Goal: Task Accomplishment & Management: Manage account settings

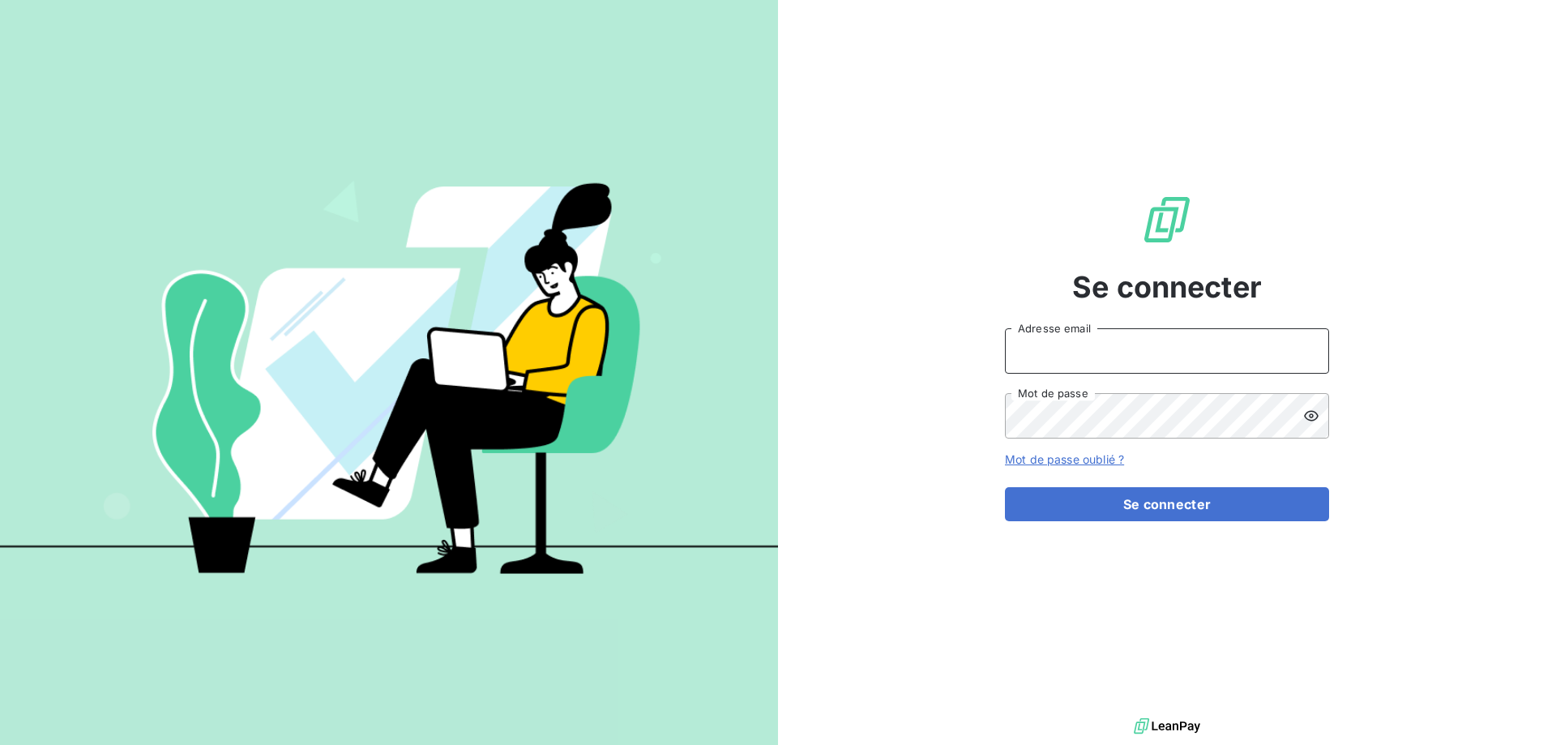
click at [1178, 339] on input "Adresse email" at bounding box center [1167, 350] width 324 height 45
type input "[EMAIL_ADDRESS][DOMAIN_NAME]"
click at [1005, 487] on button "Se connecter" at bounding box center [1167, 504] width 324 height 34
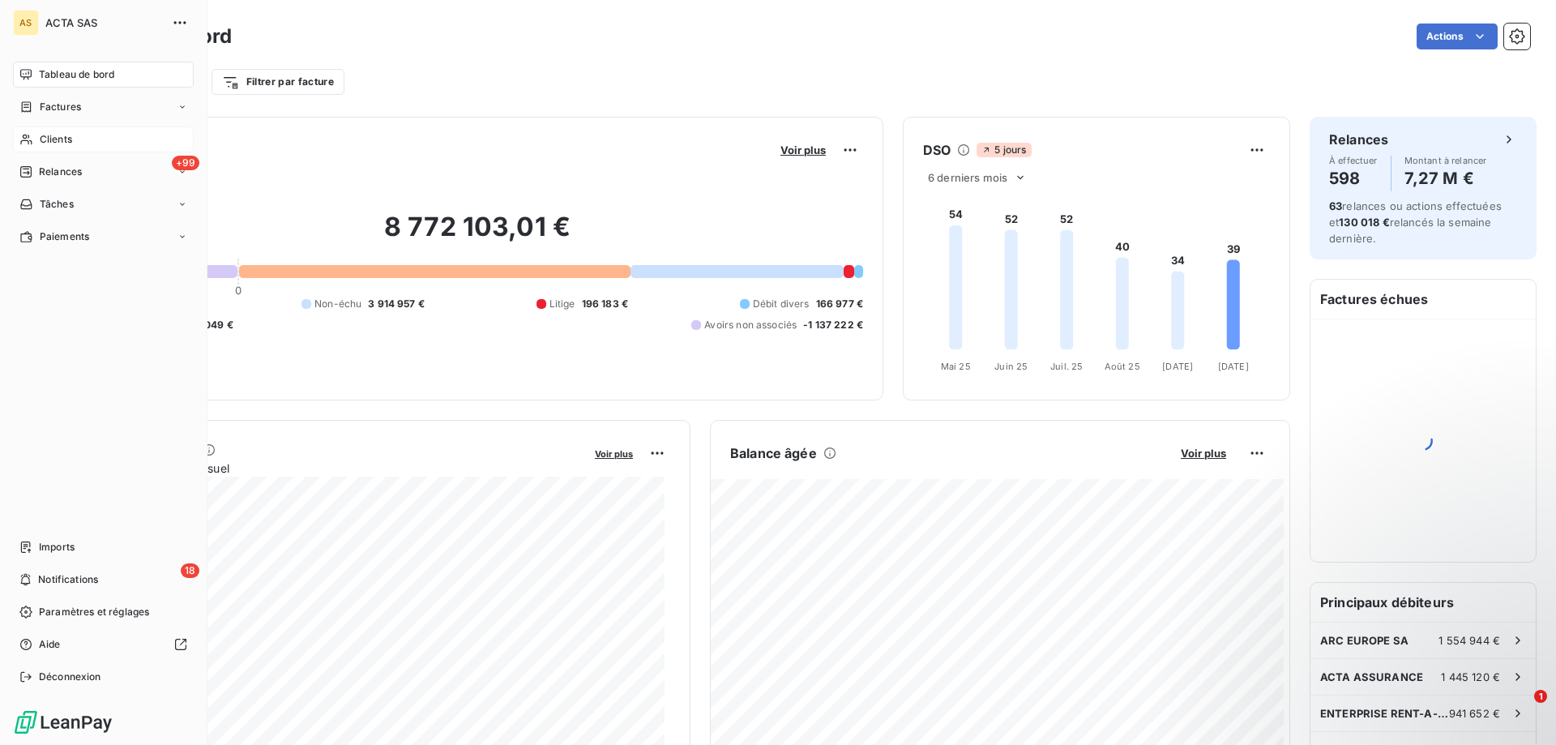
click at [55, 139] on span "Clients" at bounding box center [56, 139] width 32 height 15
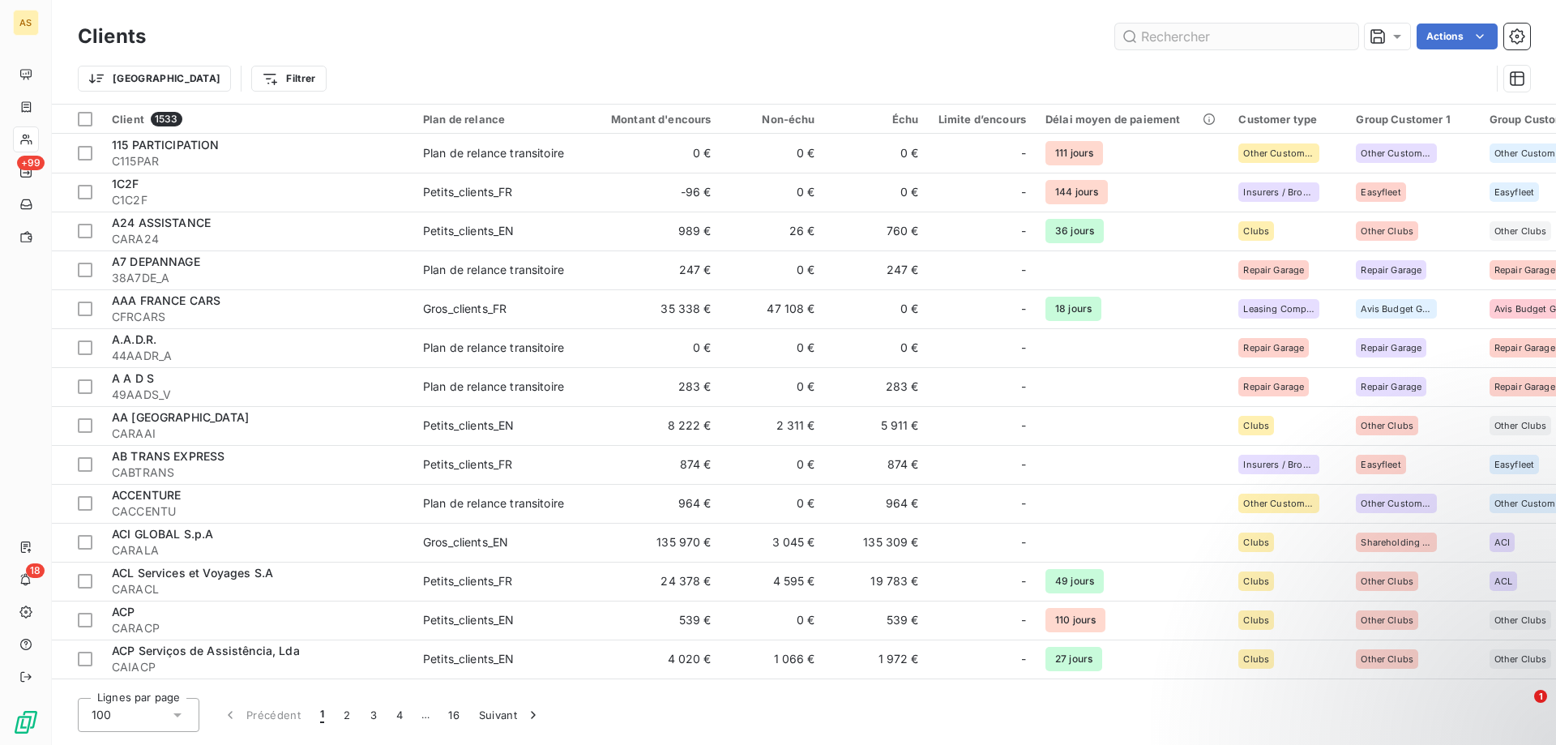
click at [1262, 35] on input "text" at bounding box center [1236, 37] width 243 height 26
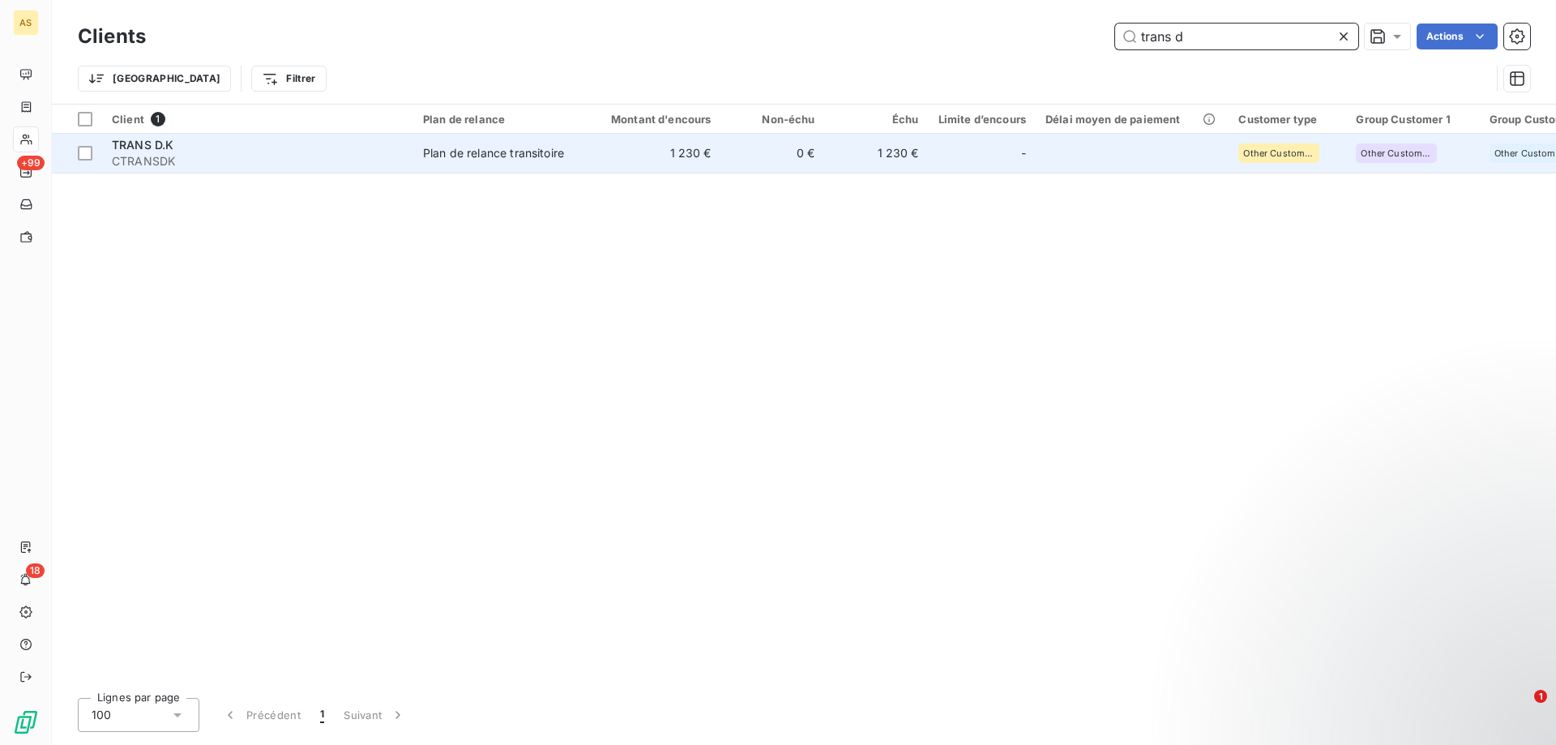
type input "trans d"
click at [519, 152] on div "Plan de relance transitoire" at bounding box center [493, 153] width 141 height 16
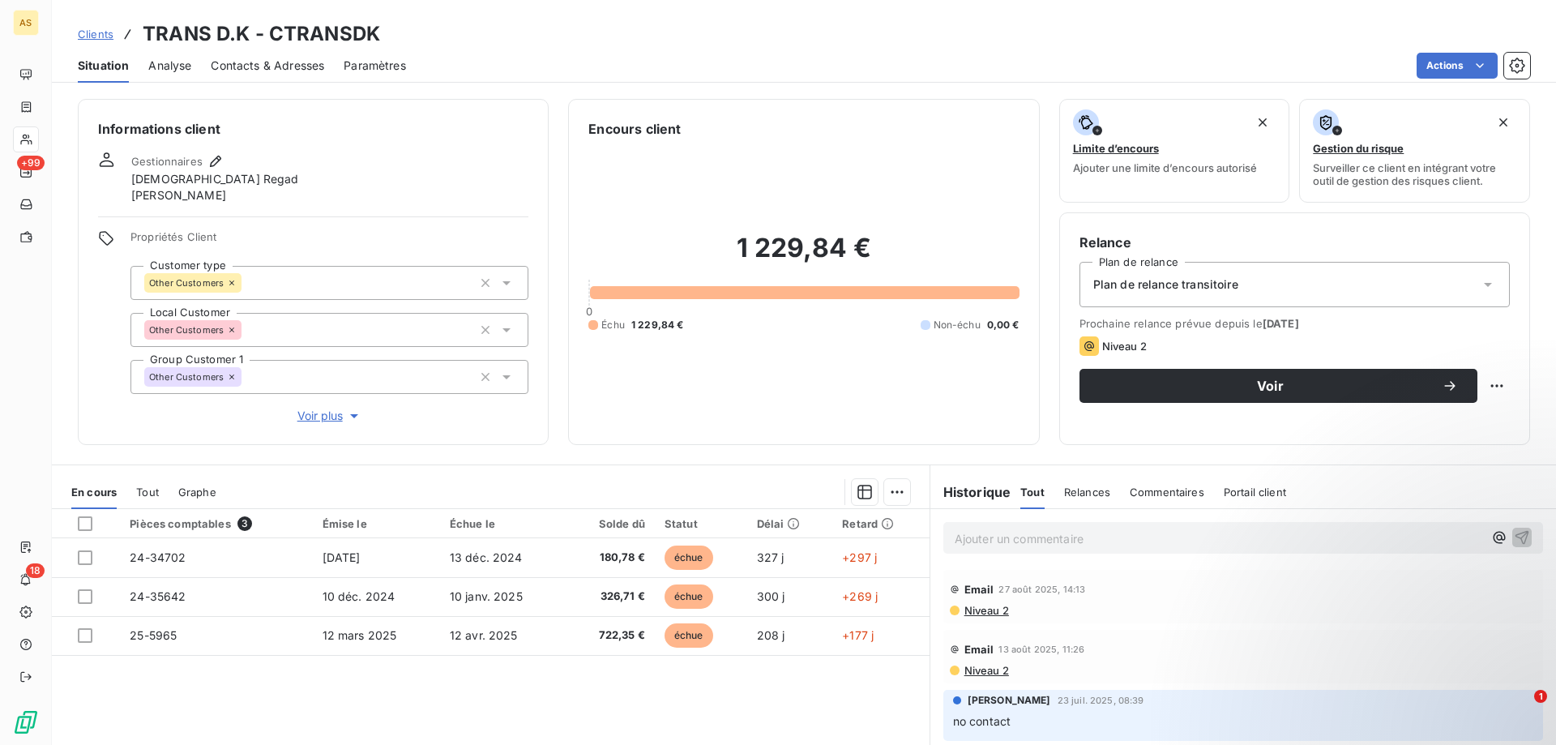
click at [173, 68] on span "Analyse" at bounding box center [169, 66] width 43 height 16
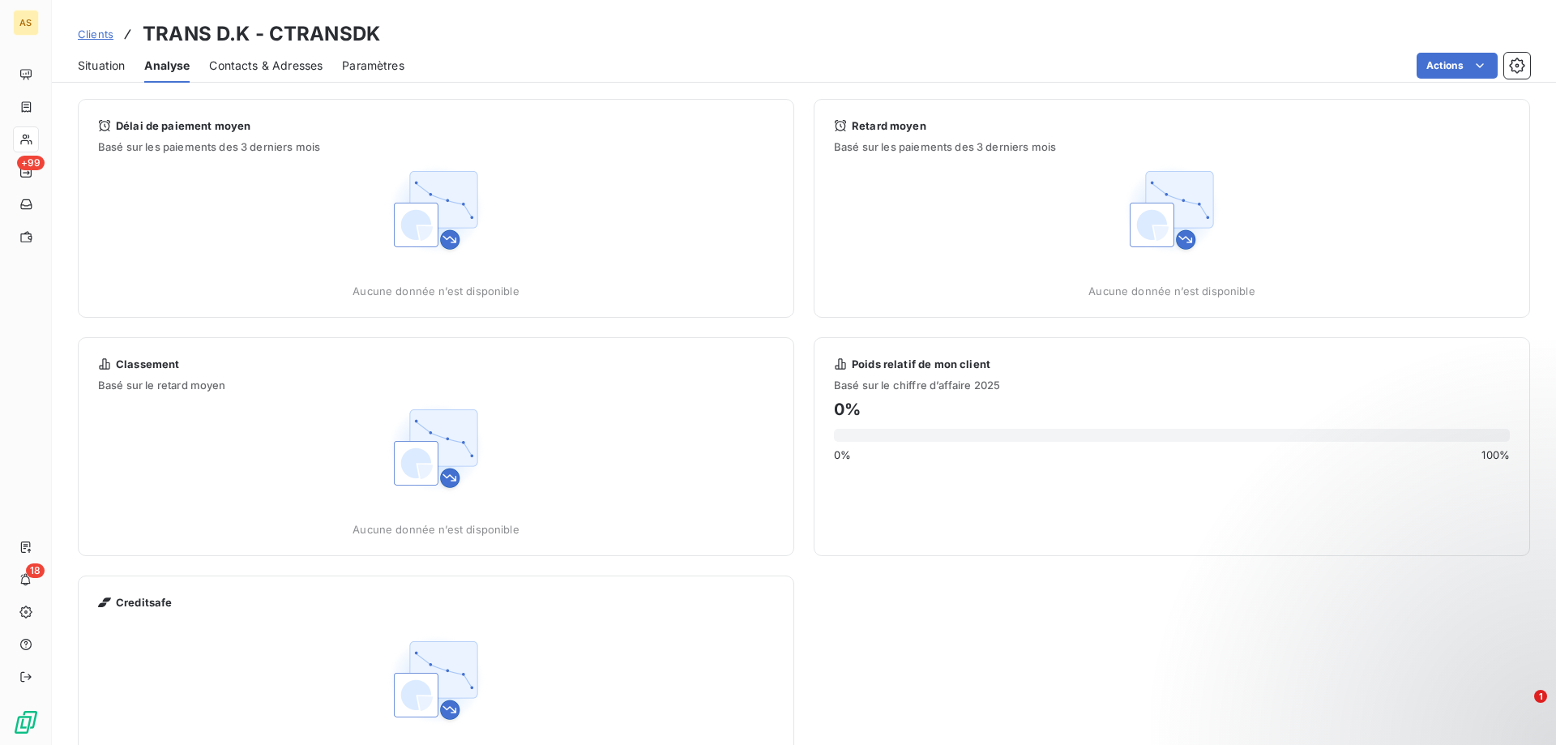
click at [290, 66] on span "Contacts & Adresses" at bounding box center [265, 66] width 113 height 16
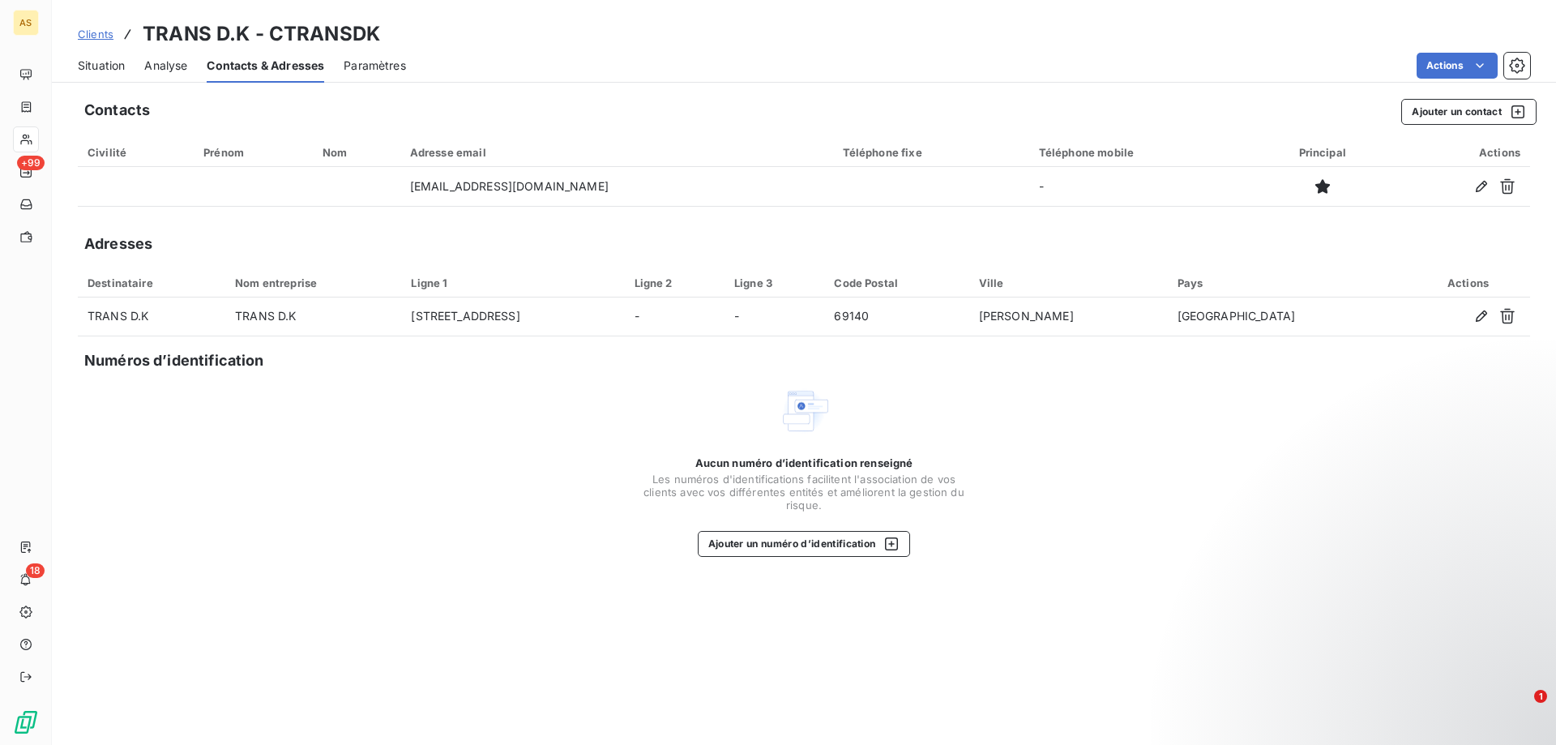
click at [402, 63] on span "Paramètres" at bounding box center [375, 66] width 62 height 16
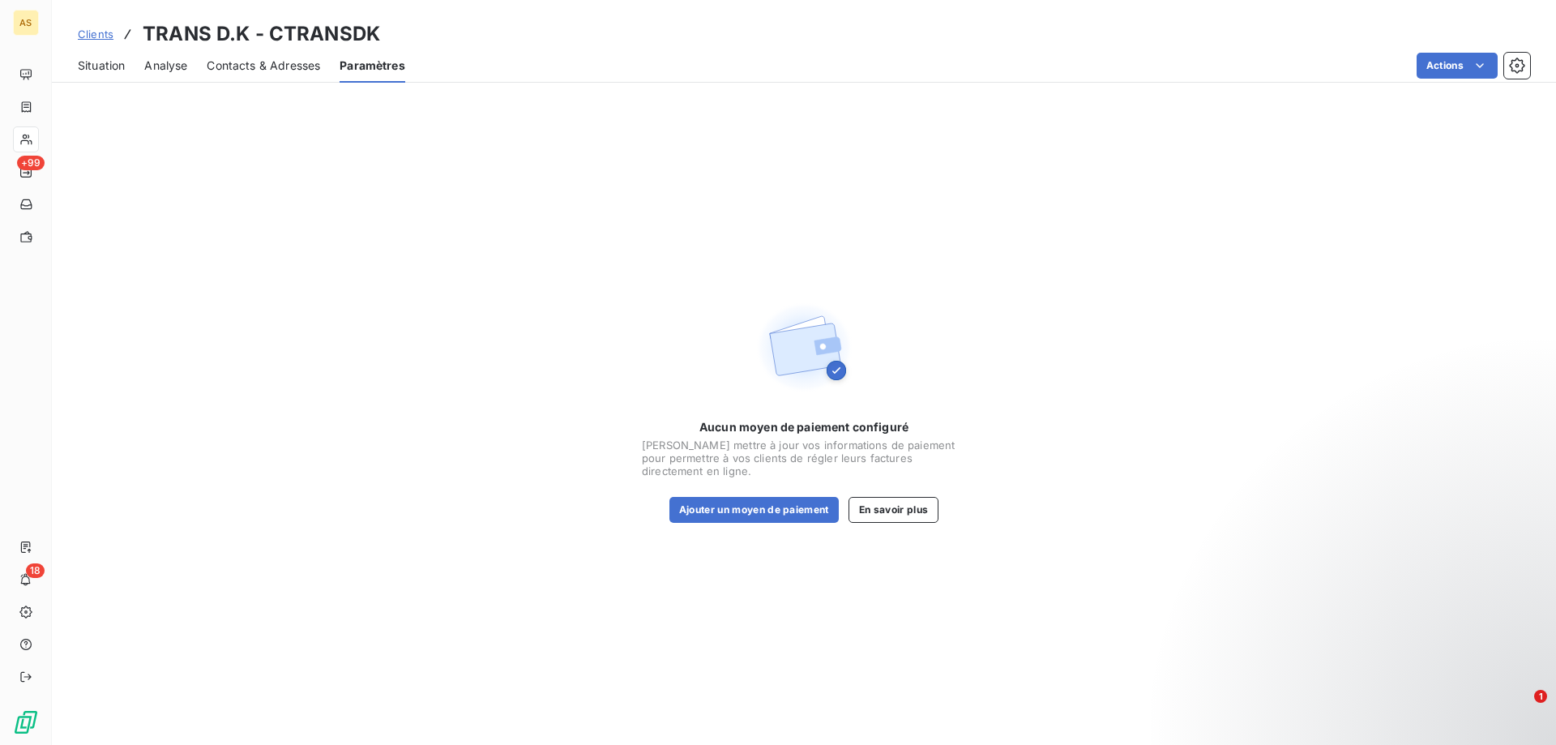
click at [102, 73] on span "Situation" at bounding box center [101, 66] width 47 height 16
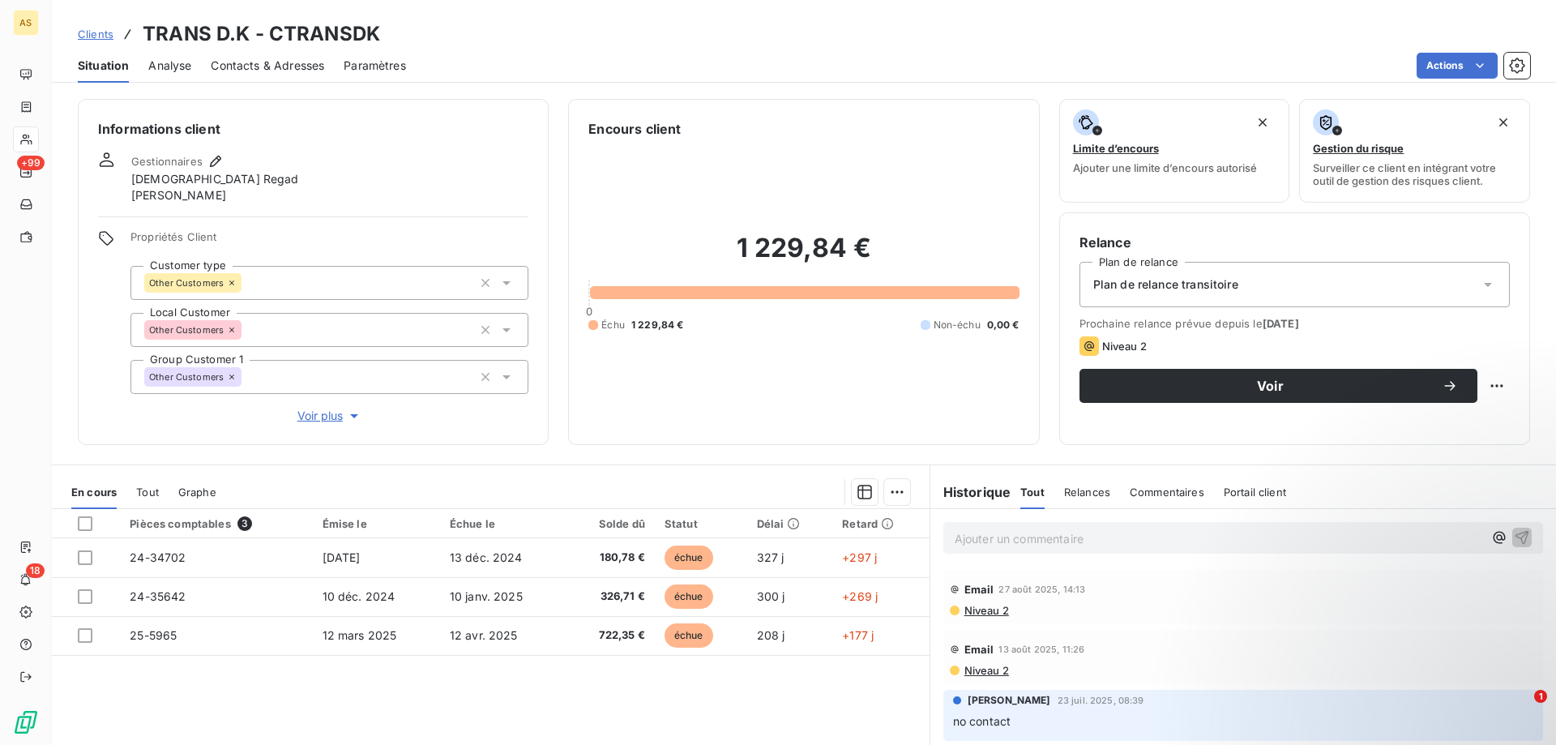
click at [319, 418] on span "Voir plus" at bounding box center [329, 416] width 65 height 16
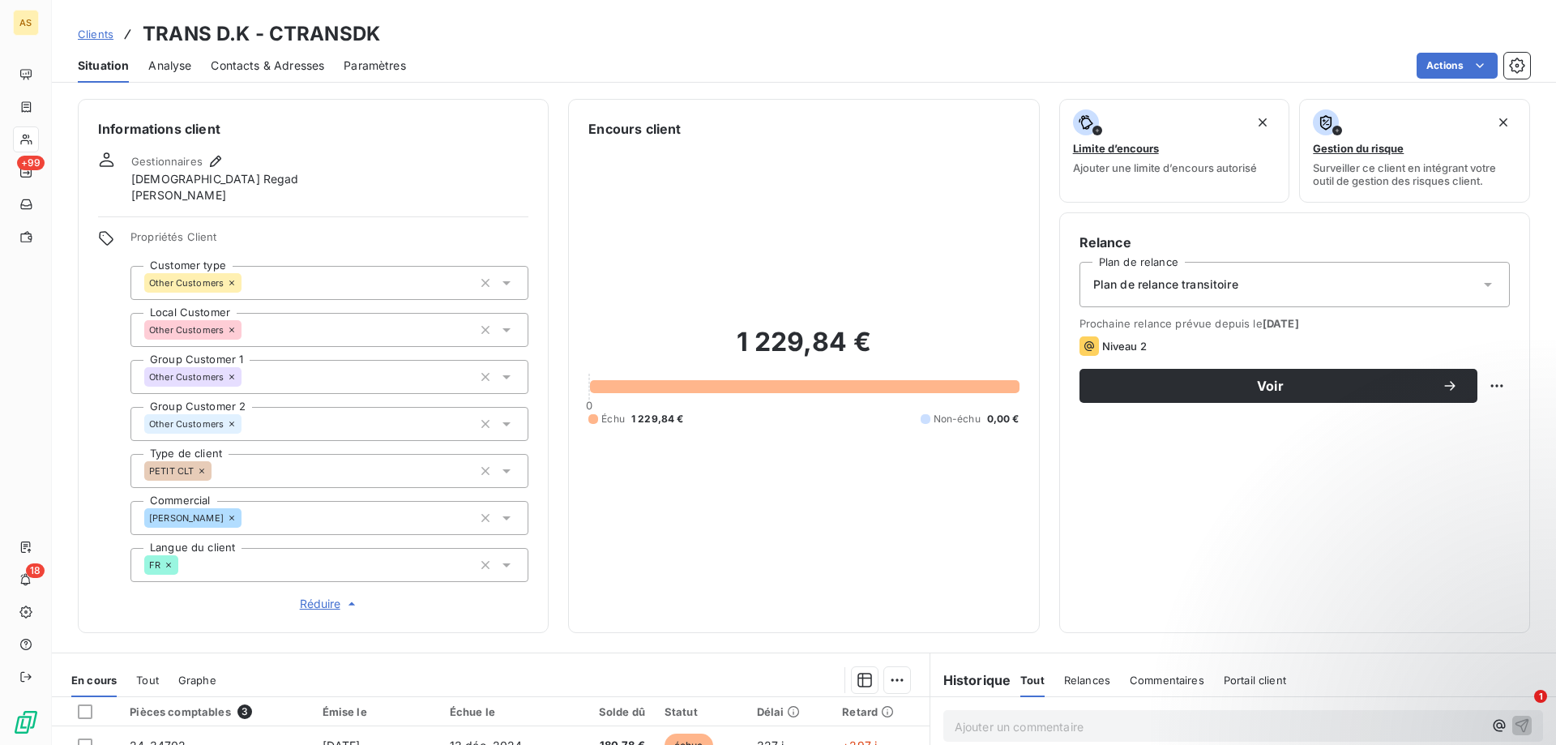
drag, startPoint x: 1116, startPoint y: 30, endPoint x: 1069, endPoint y: 37, distance: 47.6
click at [1116, 30] on div "Clients TRANS D.K - CTRANSDK" at bounding box center [804, 33] width 1504 height 29
click at [95, 34] on span "Clients" at bounding box center [96, 34] width 36 height 13
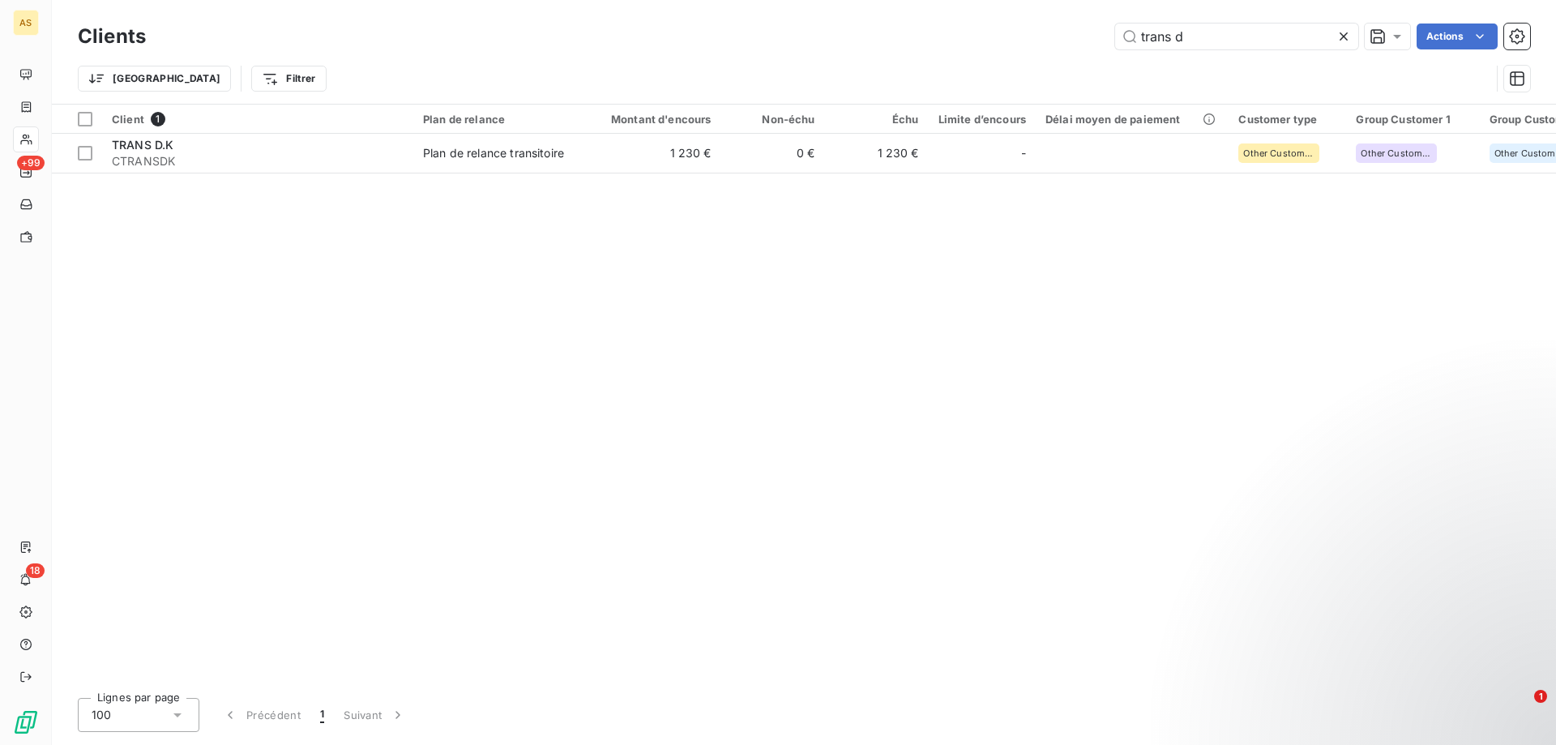
drag, startPoint x: 1302, startPoint y: 37, endPoint x: 841, endPoint y: 7, distance: 461.3
click at [841, 7] on div "Clients trans d Actions Trier Filtrer" at bounding box center [804, 52] width 1504 height 104
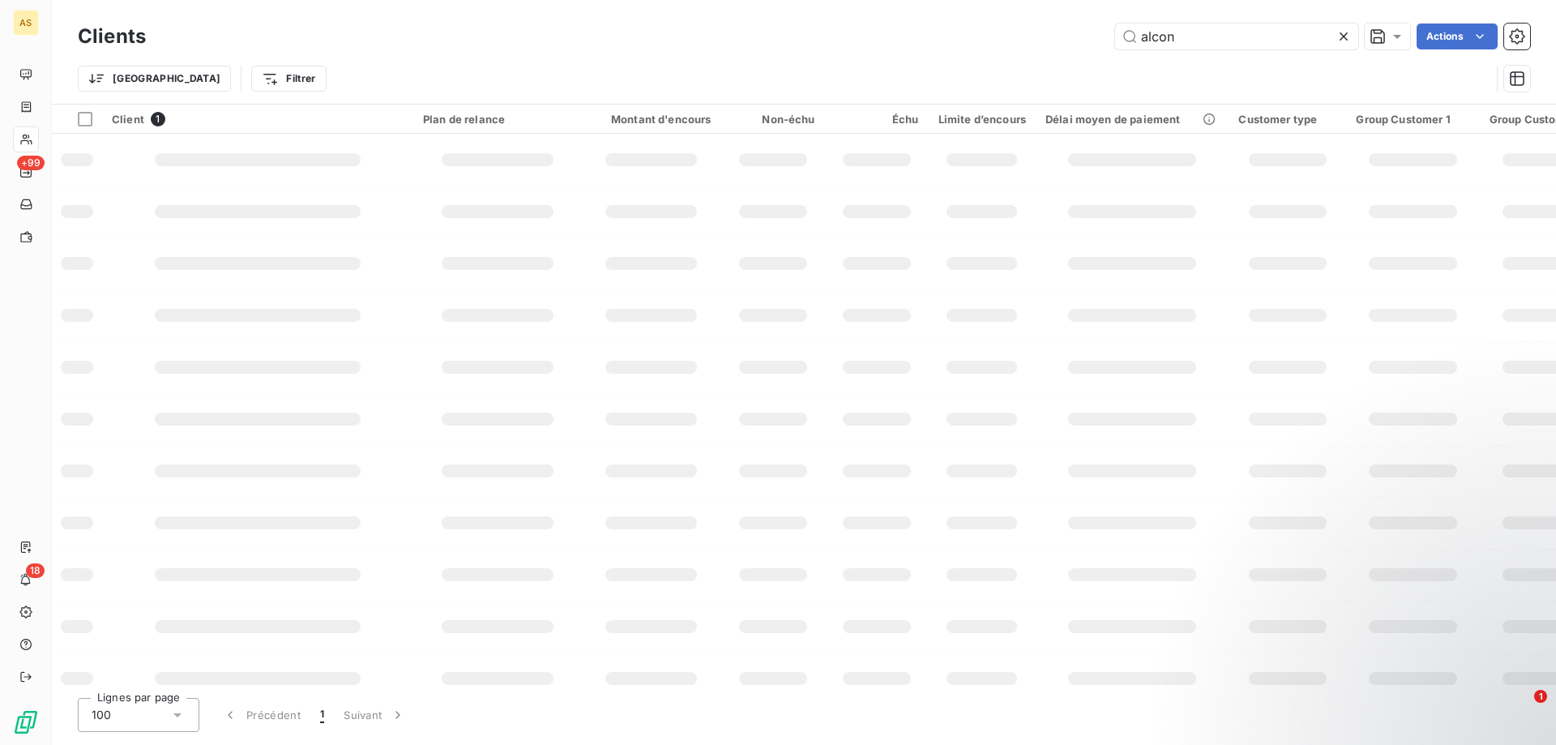
type input "alcon"
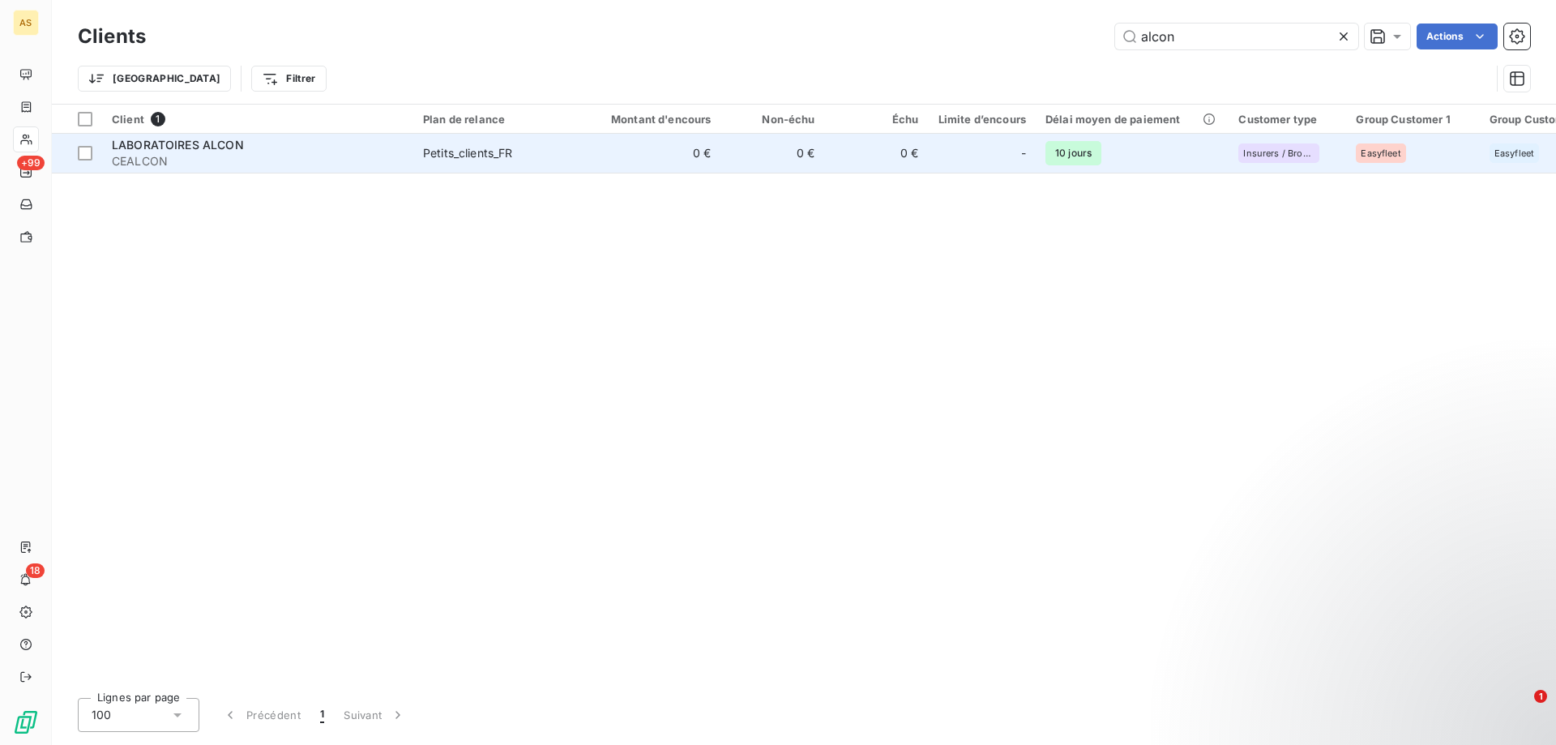
click at [165, 153] on span "CEALCON" at bounding box center [258, 161] width 292 height 16
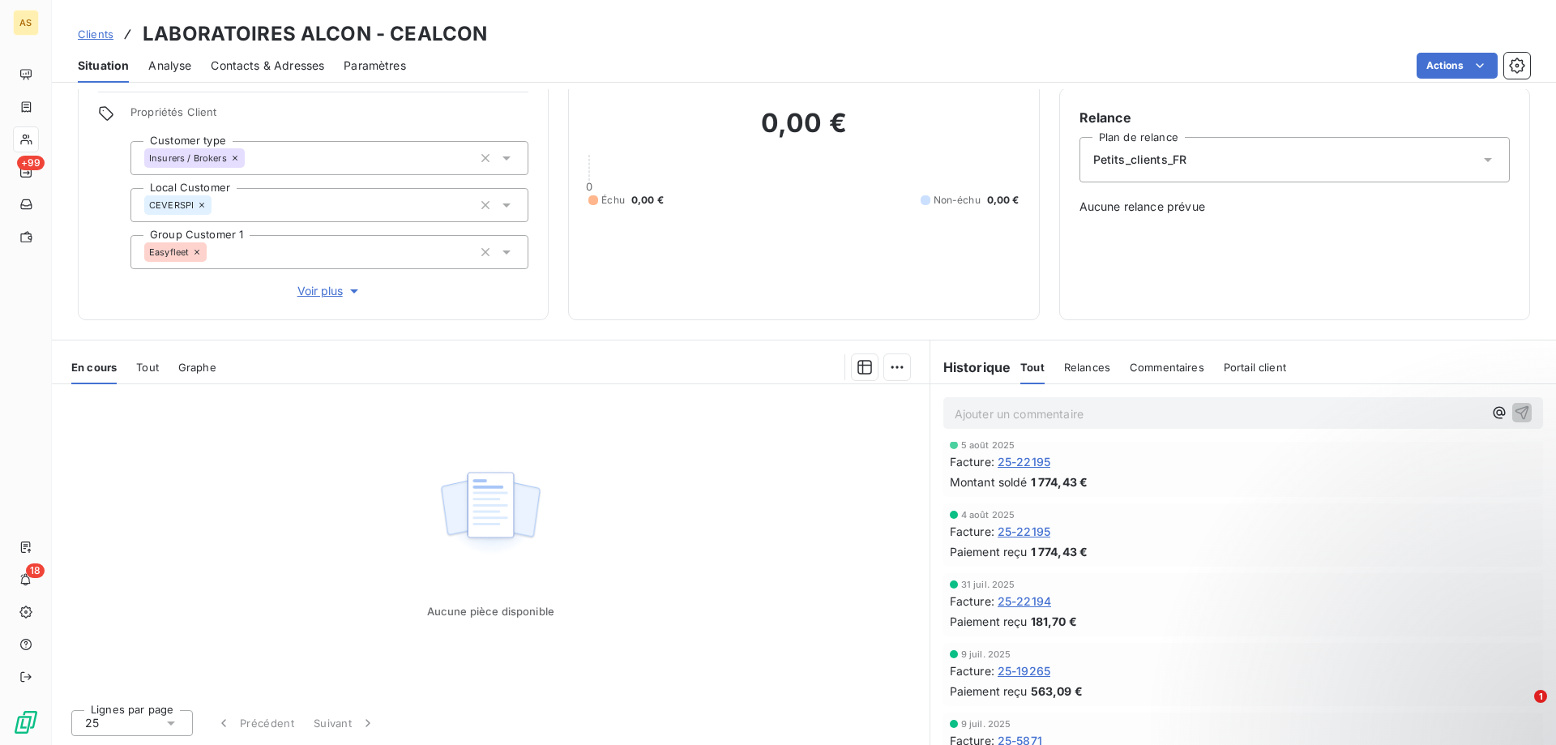
scroll to position [243, 0]
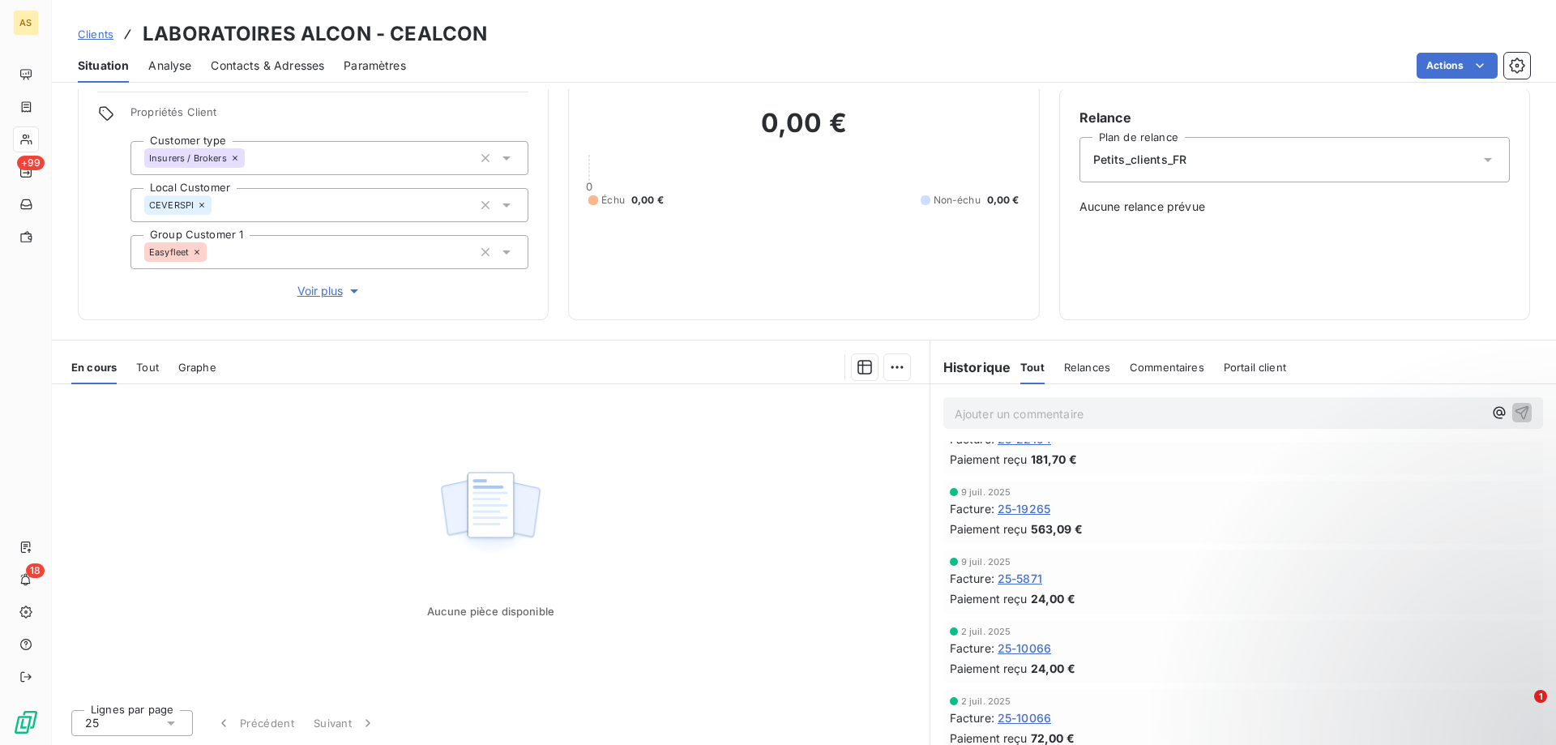
click at [1427, 500] on div "Facture : 25-19265" at bounding box center [1243, 508] width 587 height 17
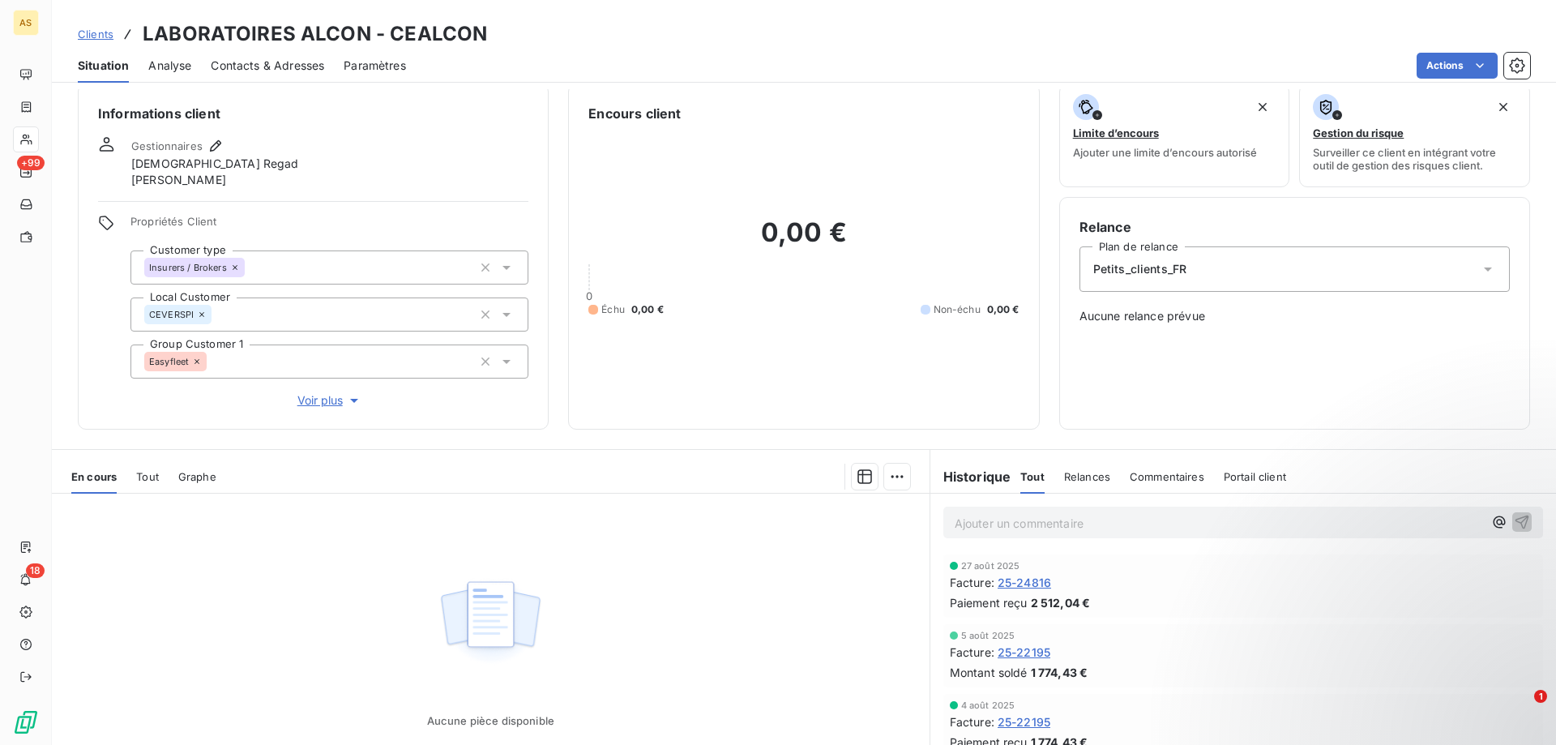
scroll to position [0, 0]
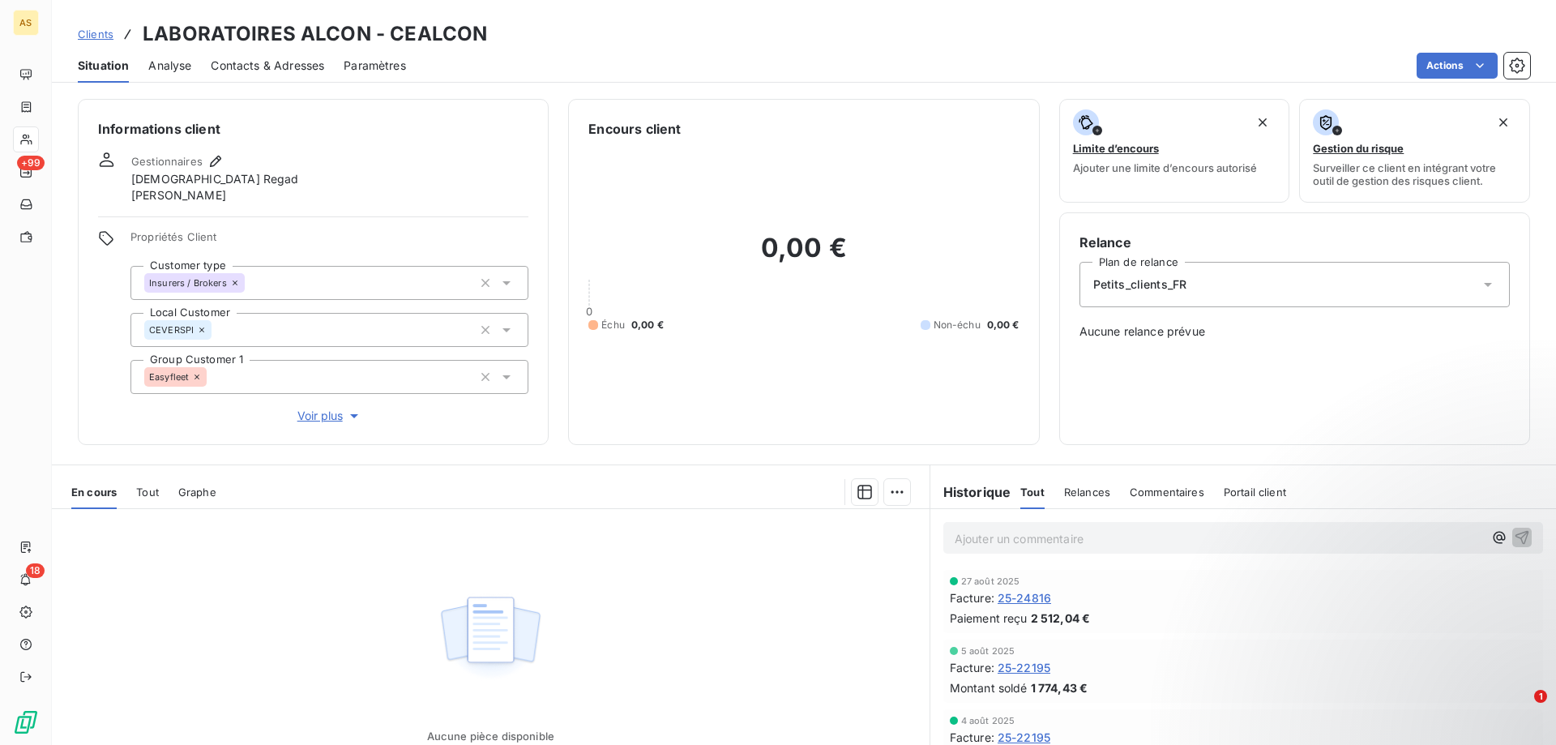
click at [109, 44] on div "Clients LABORATOIRES ALCON - CEALCON" at bounding box center [282, 33] width 409 height 29
click at [101, 34] on span "Clients" at bounding box center [96, 34] width 36 height 13
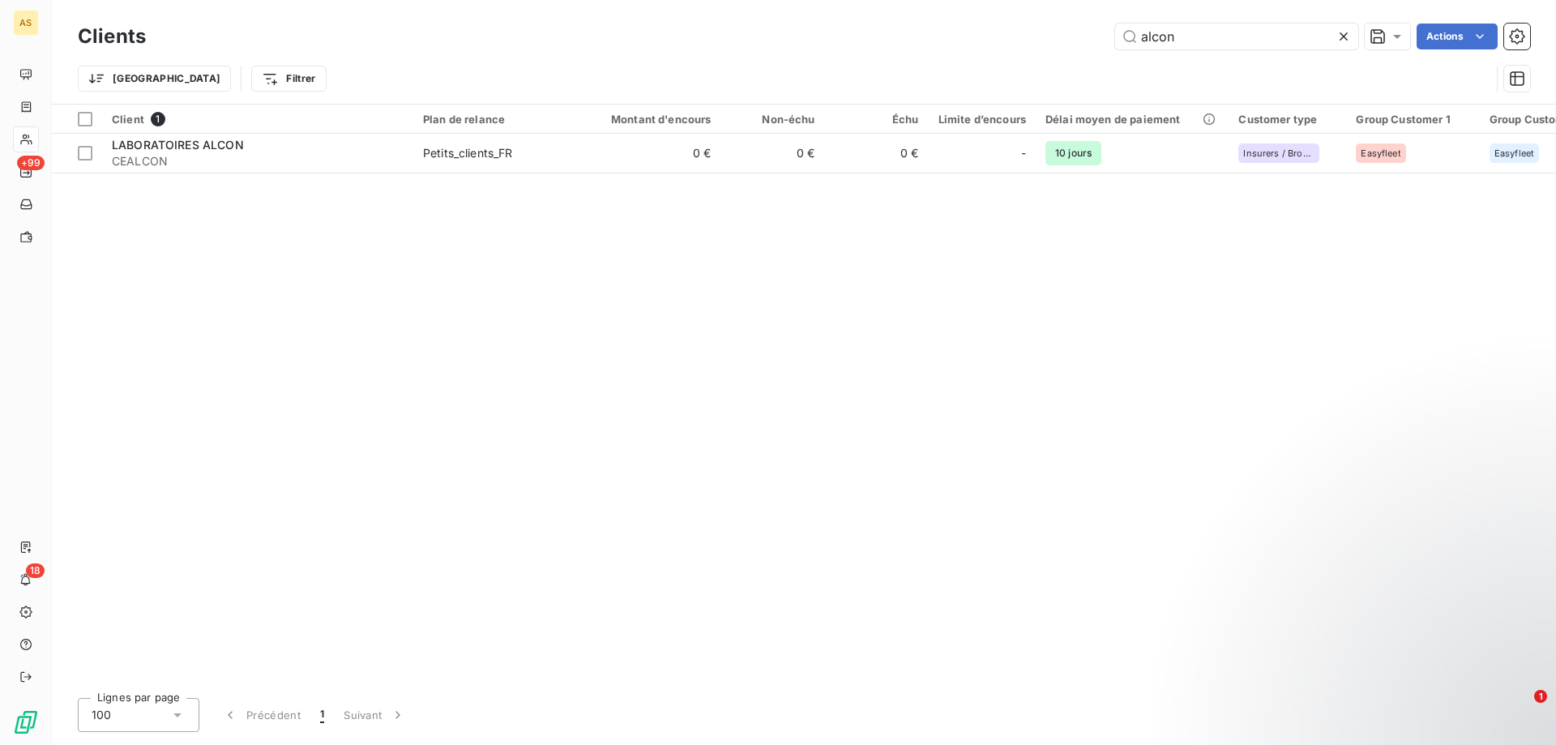
drag, startPoint x: 1221, startPoint y: 49, endPoint x: 896, endPoint y: 17, distance: 325.7
click at [896, 17] on div "Clients alcon Actions Trier Filtrer" at bounding box center [804, 52] width 1504 height 104
type input "portal"
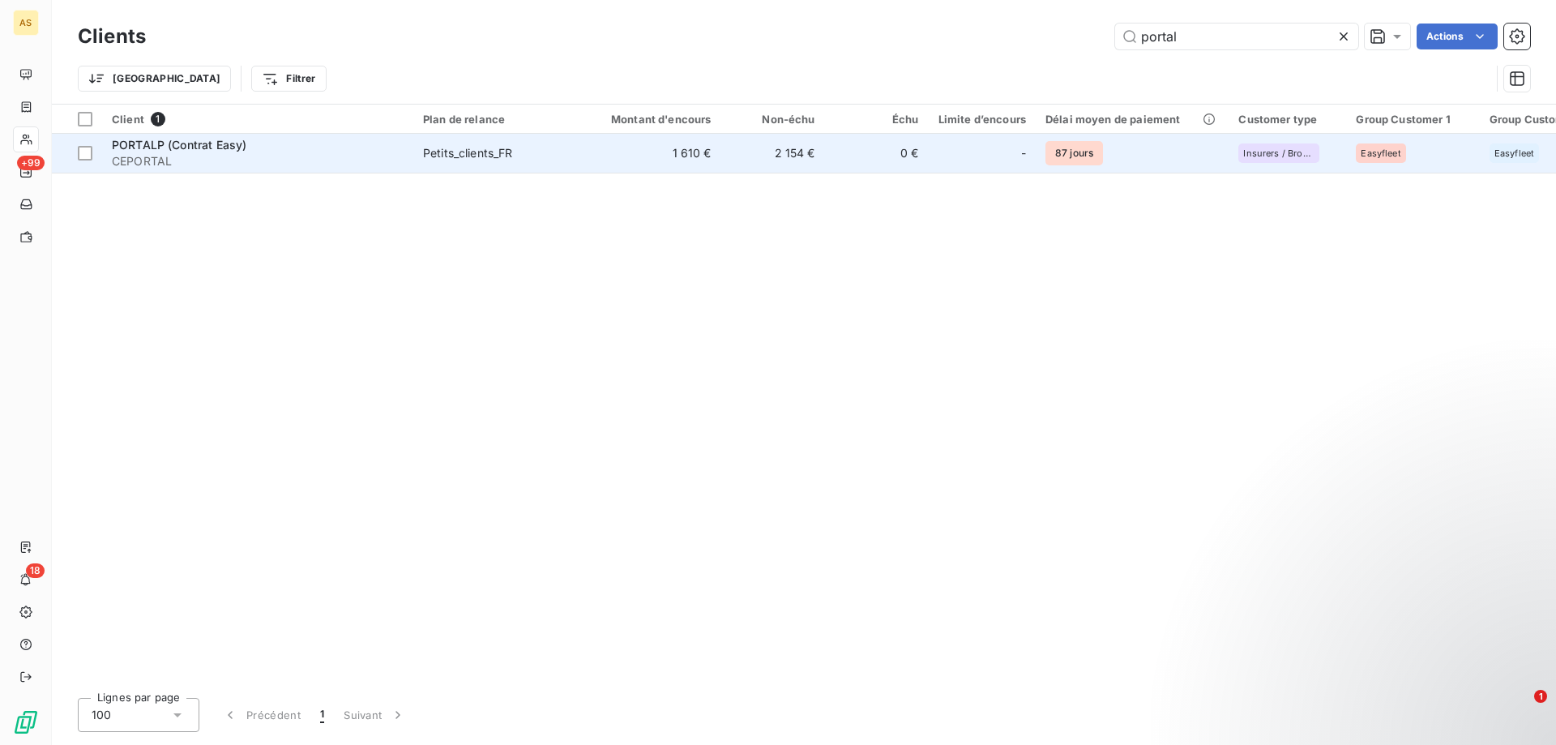
click at [688, 157] on td "1 610 €" at bounding box center [651, 153] width 139 height 39
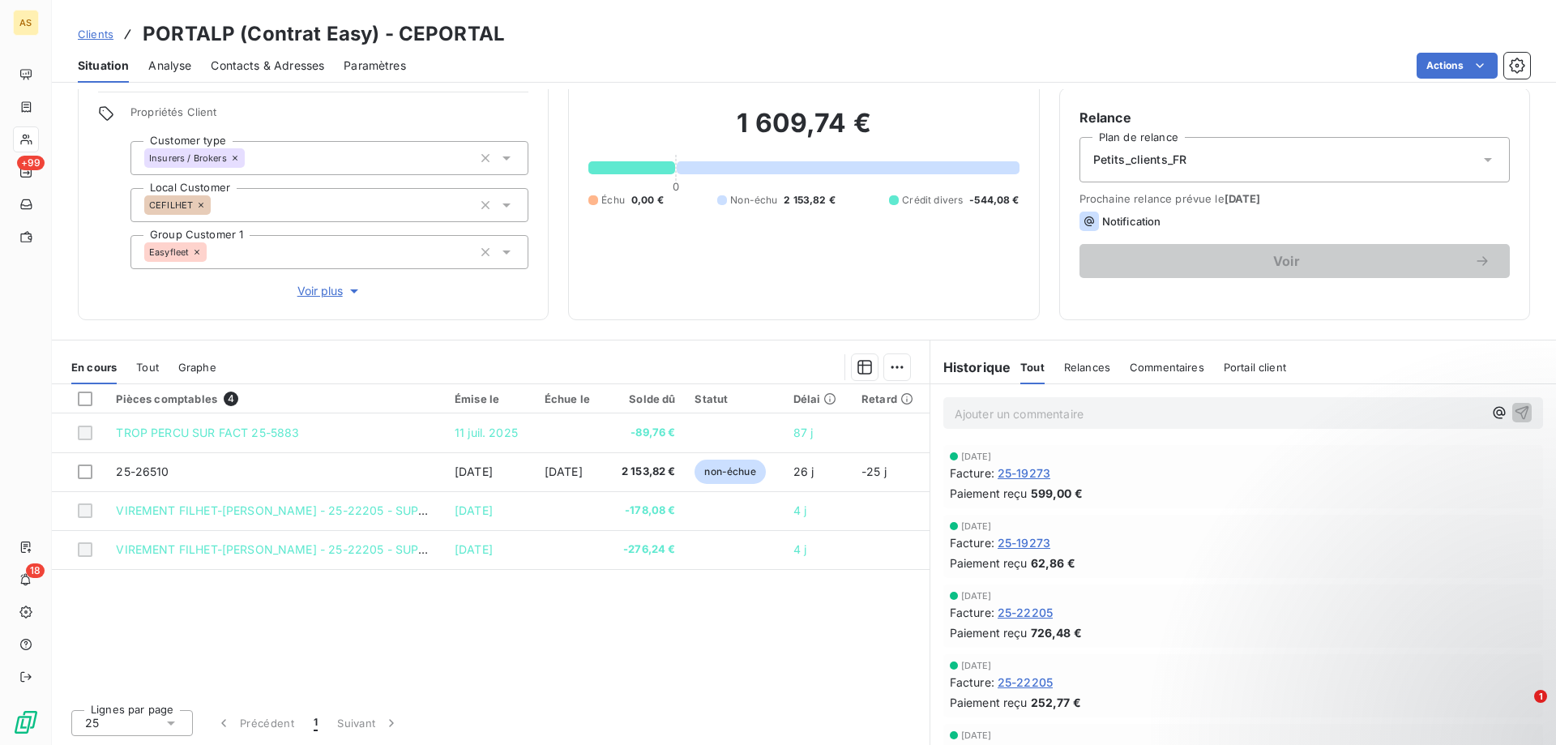
click at [862, 287] on div "1 609,74 € 0 Échu 0,00 € Non-échu 2 153,82 € Crédit divers -544,08 €" at bounding box center [803, 157] width 430 height 286
click at [92, 35] on span "Clients" at bounding box center [96, 34] width 36 height 13
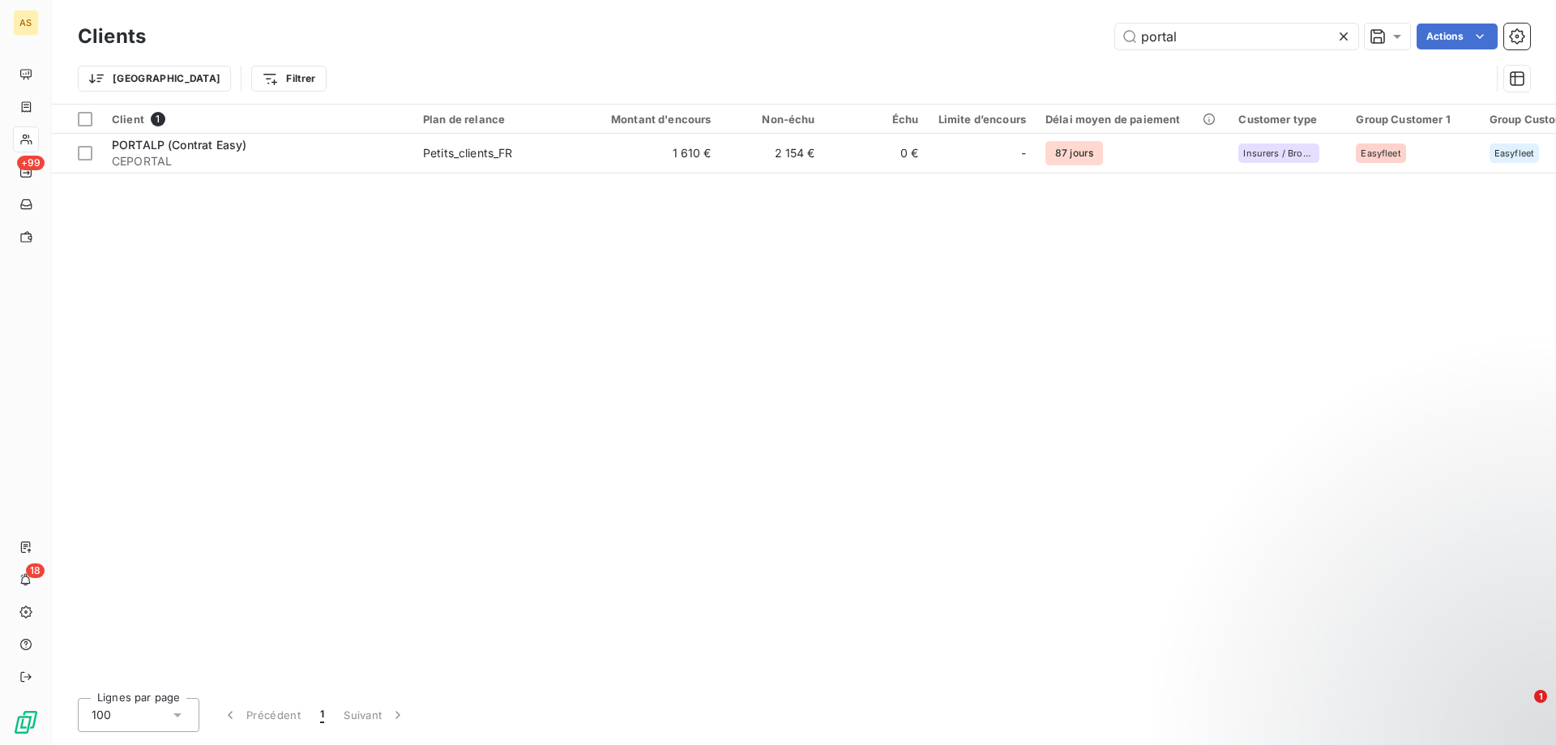
drag, startPoint x: 1300, startPoint y: 43, endPoint x: 815, endPoint y: 40, distance: 485.5
click at [815, 41] on div "portal Actions" at bounding box center [847, 37] width 1365 height 26
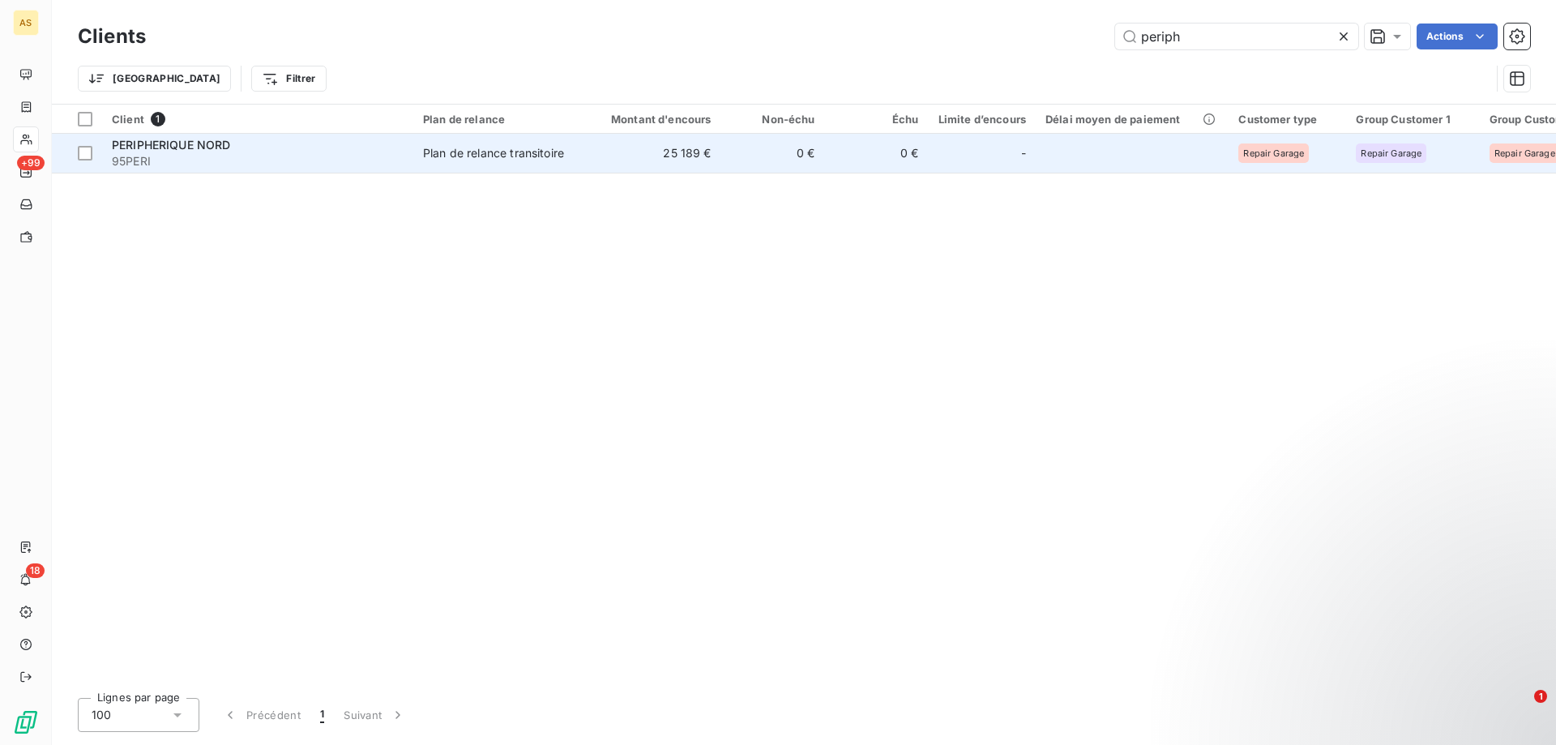
type input "periph"
click at [219, 156] on span "95PERI" at bounding box center [258, 161] width 292 height 16
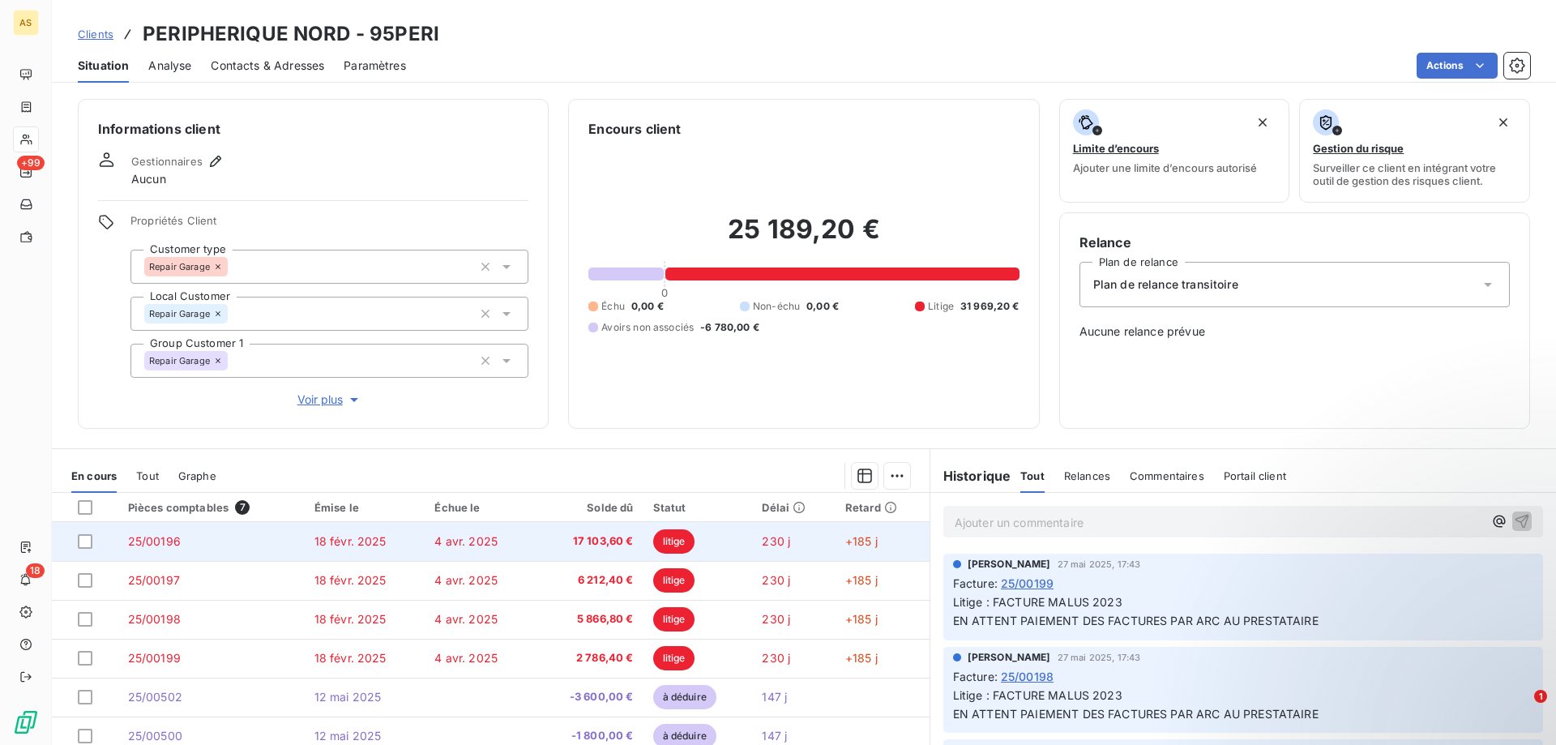
click at [459, 540] on span "4 avr. 2025" at bounding box center [465, 541] width 63 height 14
